Goal: Task Accomplishment & Management: Use online tool/utility

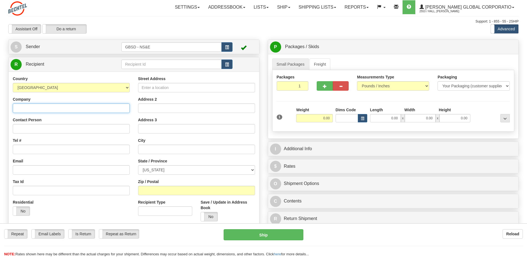
click at [44, 108] on input "Company" at bounding box center [71, 107] width 117 height 9
type input "Northrop Grumman Systems Corportation"
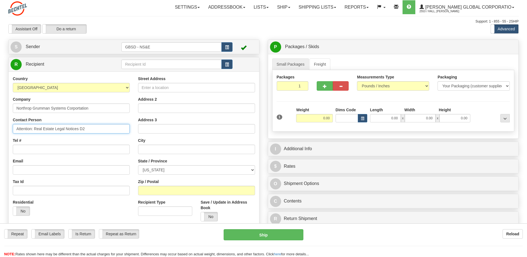
type input "Attention: Real Estate Legal Notices D2"
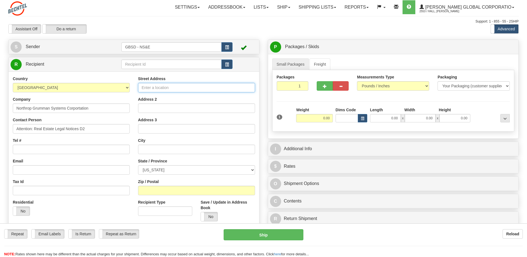
click at [159, 87] on input "Street Address" at bounding box center [196, 87] width 117 height 9
type input "1 Space Park Drive"
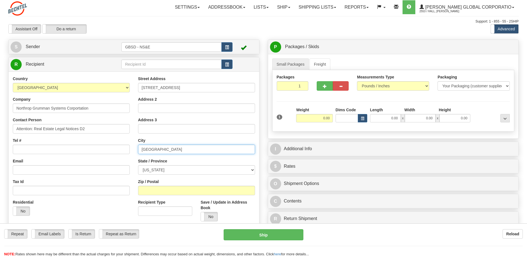
type input "Redondo Beach"
select select "CA"
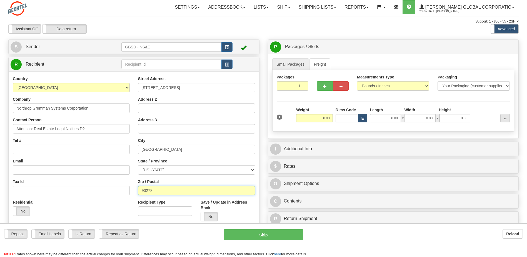
type input "90278"
click at [321, 117] on input "0.00" at bounding box center [314, 118] width 37 height 8
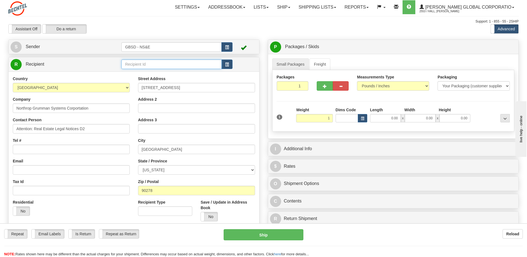
click at [168, 65] on input "text" at bounding box center [171, 63] width 100 height 9
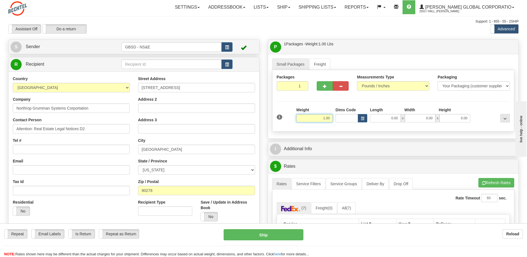
click at [316, 117] on input "1.00" at bounding box center [314, 118] width 37 height 8
type input "0.40"
click at [41, 149] on input "Tel #" at bounding box center [71, 148] width 117 height 9
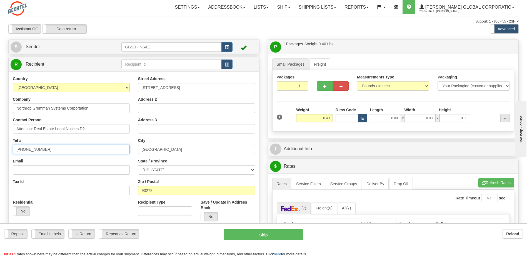
type input "310-812-4321"
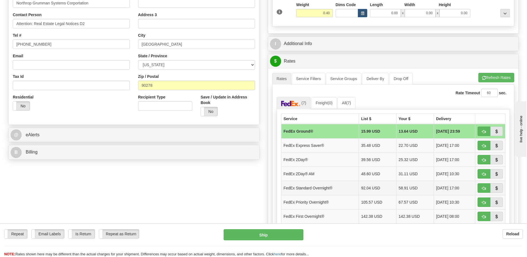
scroll to position [111, 0]
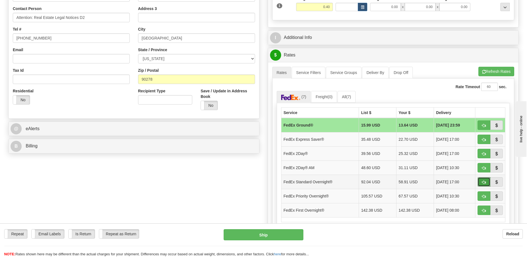
click at [482, 181] on span "button" at bounding box center [484, 182] width 4 height 4
type input "05"
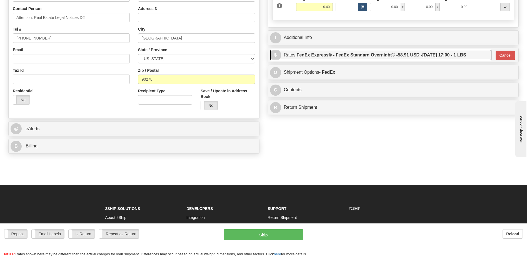
click at [383, 53] on label "FedEx Express® - FedEx Standard Overnight® - 58.91 USD - 08/22/2025 17:00 - 1 L…" at bounding box center [380, 54] width 169 height 11
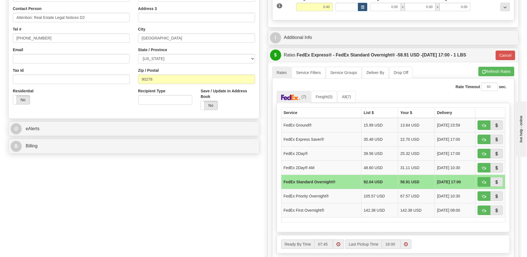
click at [58, 208] on div "Create a label for the return Create Pickup Without Label S" at bounding box center [263, 125] width 518 height 394
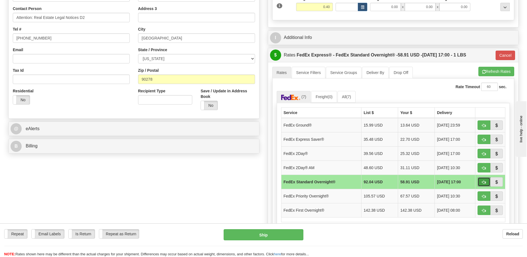
click at [483, 181] on span "button" at bounding box center [484, 182] width 4 height 4
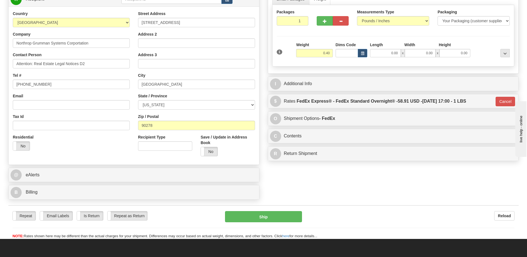
scroll to position [56, 0]
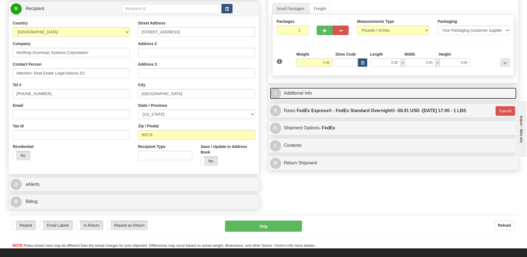
click at [305, 94] on link "I Additional Info" at bounding box center [393, 92] width 247 height 11
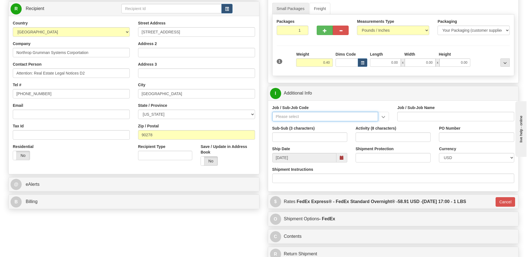
click at [290, 116] on input "Job / Sub-Job Code" at bounding box center [325, 116] width 106 height 9
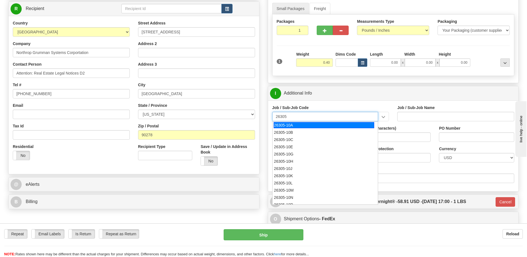
click at [299, 126] on div "26305-10A" at bounding box center [323, 125] width 100 height 6
type input "26305-10A"
type input "GBSD - GROUND BASED STRATEGIC DETERRENT - CLIN 00"
type input "26305-10A"
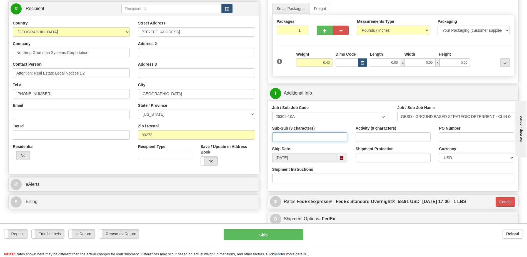
click at [296, 137] on input "Sub-Sub (3 characters)" at bounding box center [309, 136] width 75 height 9
type input "550"
click at [374, 138] on input "Activity (8 characters)" at bounding box center [392, 136] width 75 height 9
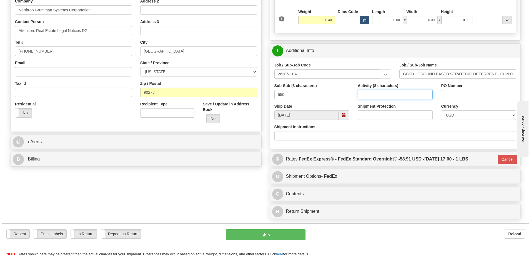
scroll to position [139, 0]
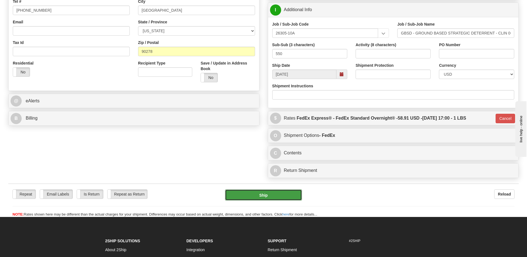
click at [268, 195] on button "Ship" at bounding box center [263, 194] width 77 height 11
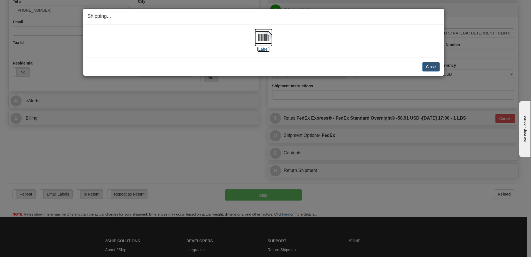
click at [261, 49] on label "[Label]" at bounding box center [263, 49] width 13 height 6
click at [429, 67] on button "Close" at bounding box center [430, 66] width 17 height 9
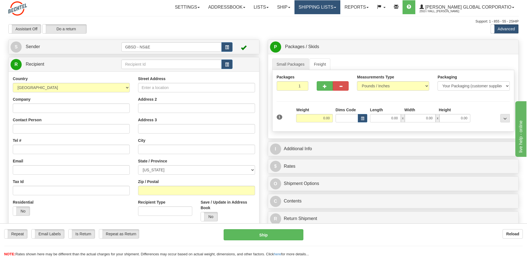
click at [335, 9] on link "Shipping lists" at bounding box center [317, 7] width 46 height 14
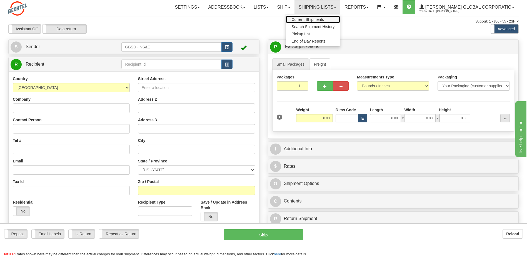
click at [319, 21] on span "Current Shipments" at bounding box center [307, 19] width 32 height 4
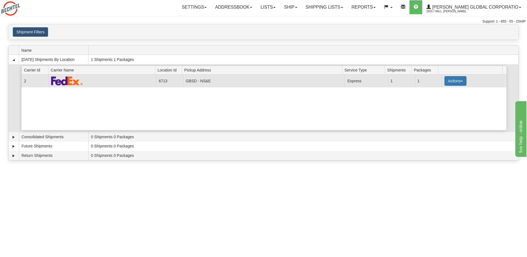
click at [454, 82] on button "Actions" at bounding box center [455, 80] width 22 height 9
click at [436, 107] on span "Pickup" at bounding box center [434, 106] width 15 height 4
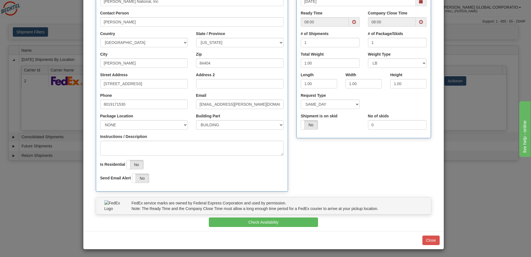
scroll to position [84, 0]
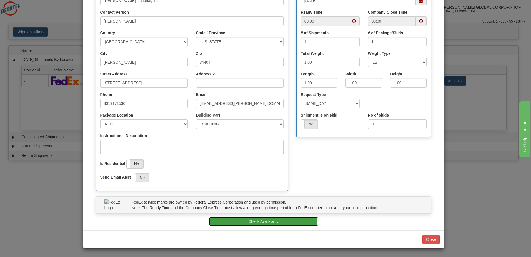
click at [265, 219] on button "Check Availability" at bounding box center [263, 220] width 109 height 9
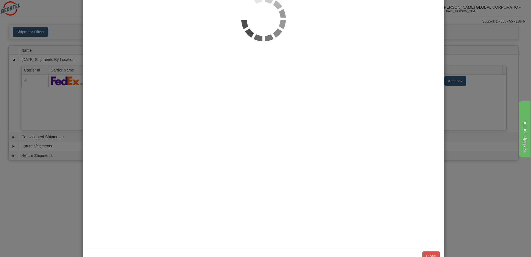
scroll to position [0, 0]
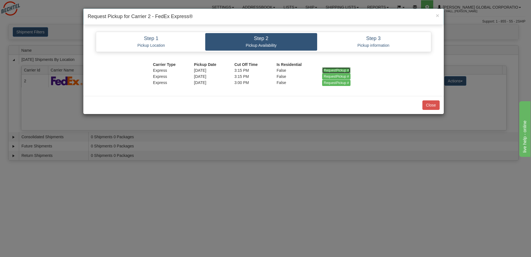
click at [334, 71] on input "RequestPickup #" at bounding box center [336, 70] width 29 height 6
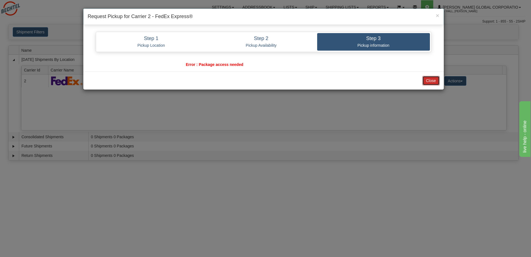
click at [430, 80] on button "Close" at bounding box center [430, 80] width 17 height 9
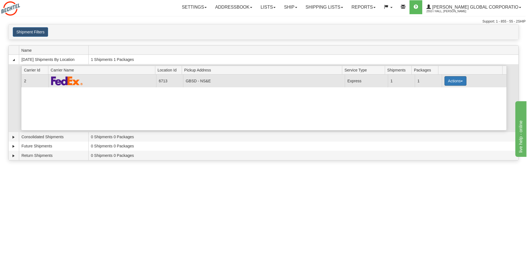
click at [455, 81] on button "Actions" at bounding box center [455, 80] width 22 height 9
click at [436, 106] on span "Pickup" at bounding box center [434, 106] width 15 height 4
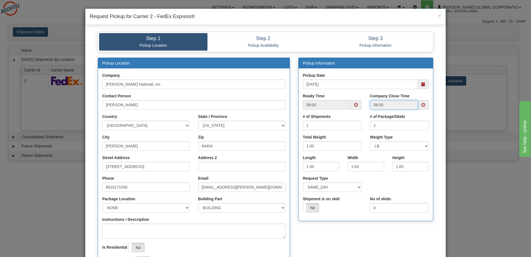
click at [383, 107] on input "08:00" at bounding box center [394, 104] width 48 height 9
click at [418, 104] on span at bounding box center [423, 104] width 11 height 9
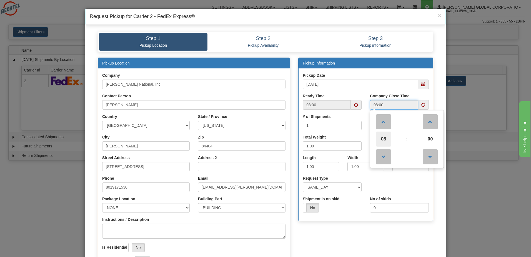
click at [380, 140] on span "08" at bounding box center [383, 138] width 15 height 15
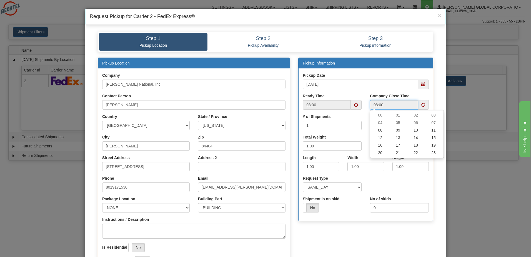
click at [382, 147] on td "16" at bounding box center [380, 144] width 18 height 7
type input "16:00"
click at [413, 189] on div "Request Type SAME_DAY FUTURE_DAY" at bounding box center [365, 185] width 134 height 21
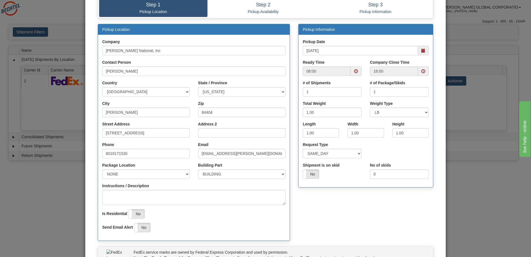
scroll to position [84, 0]
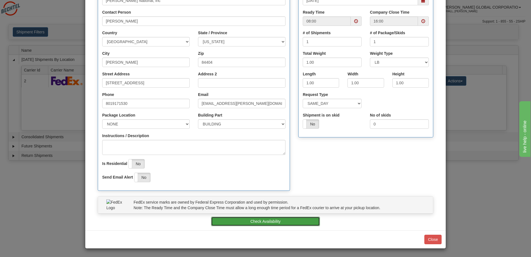
click at [276, 222] on button "Check Availability" at bounding box center [265, 220] width 109 height 9
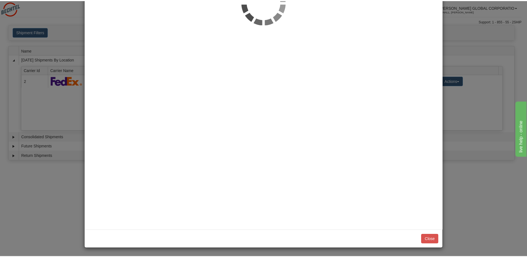
scroll to position [0, 0]
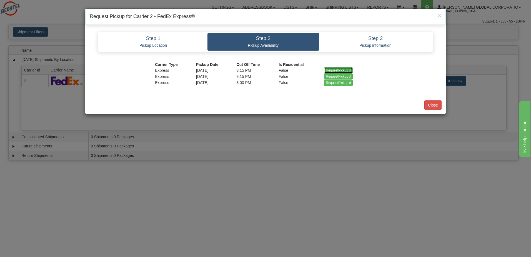
click at [340, 68] on input "RequestPickup #" at bounding box center [338, 70] width 29 height 6
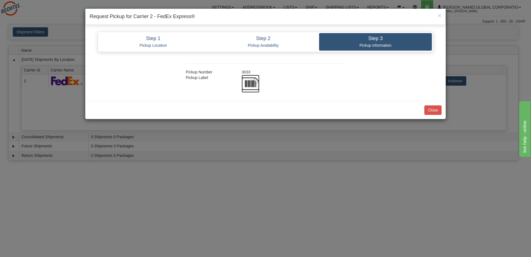
click at [251, 85] on img at bounding box center [251, 84] width 18 height 18
click at [434, 111] on button "Close" at bounding box center [432, 109] width 17 height 9
